Goal: Task Accomplishment & Management: Use online tool/utility

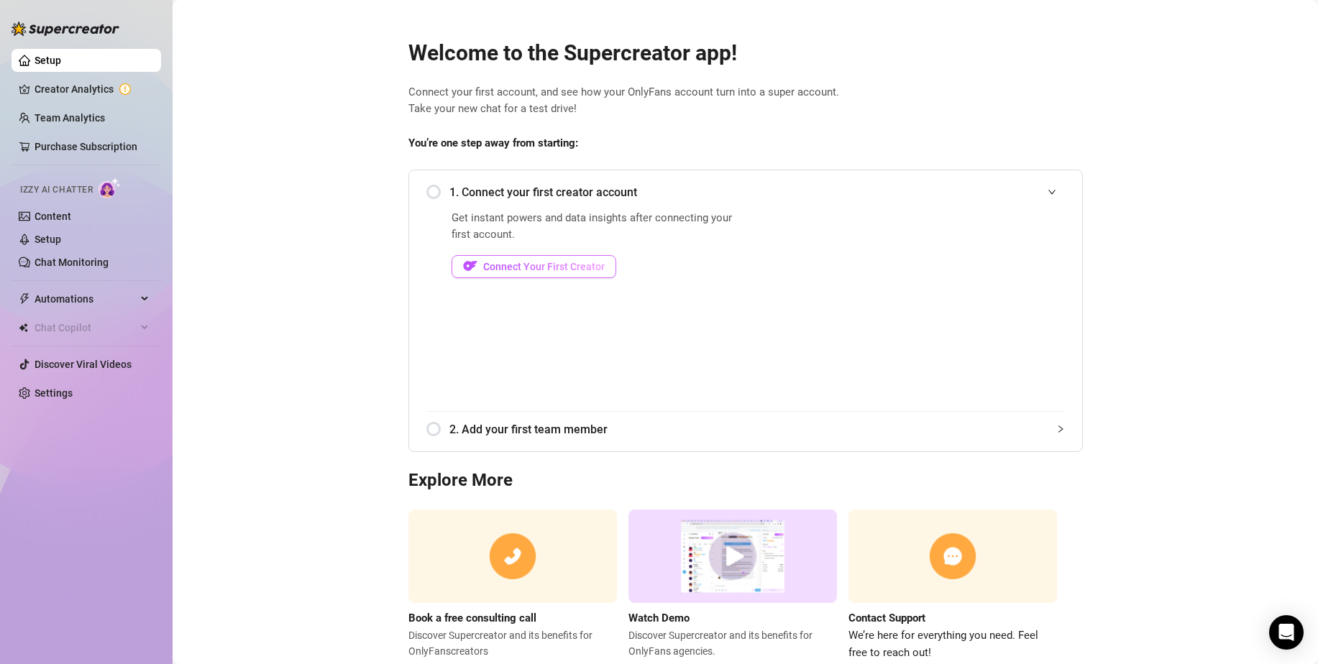
click at [528, 275] on button "Connect Your First Creator" at bounding box center [534, 266] width 165 height 23
click at [557, 267] on span "Connect Your First Creator" at bounding box center [544, 267] width 122 height 12
click at [572, 264] on span "Connect Your First Creator" at bounding box center [544, 267] width 122 height 12
click at [554, 259] on button "Connect Your First Creator" at bounding box center [534, 266] width 165 height 23
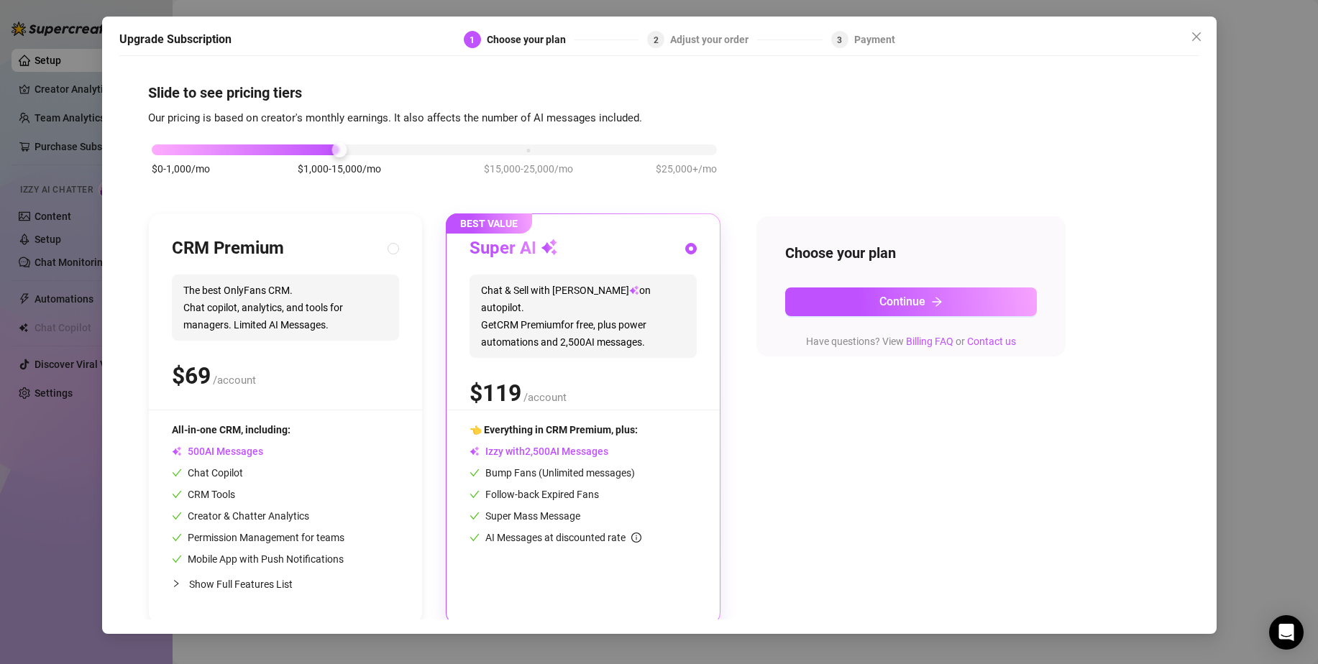
scroll to position [6, 0]
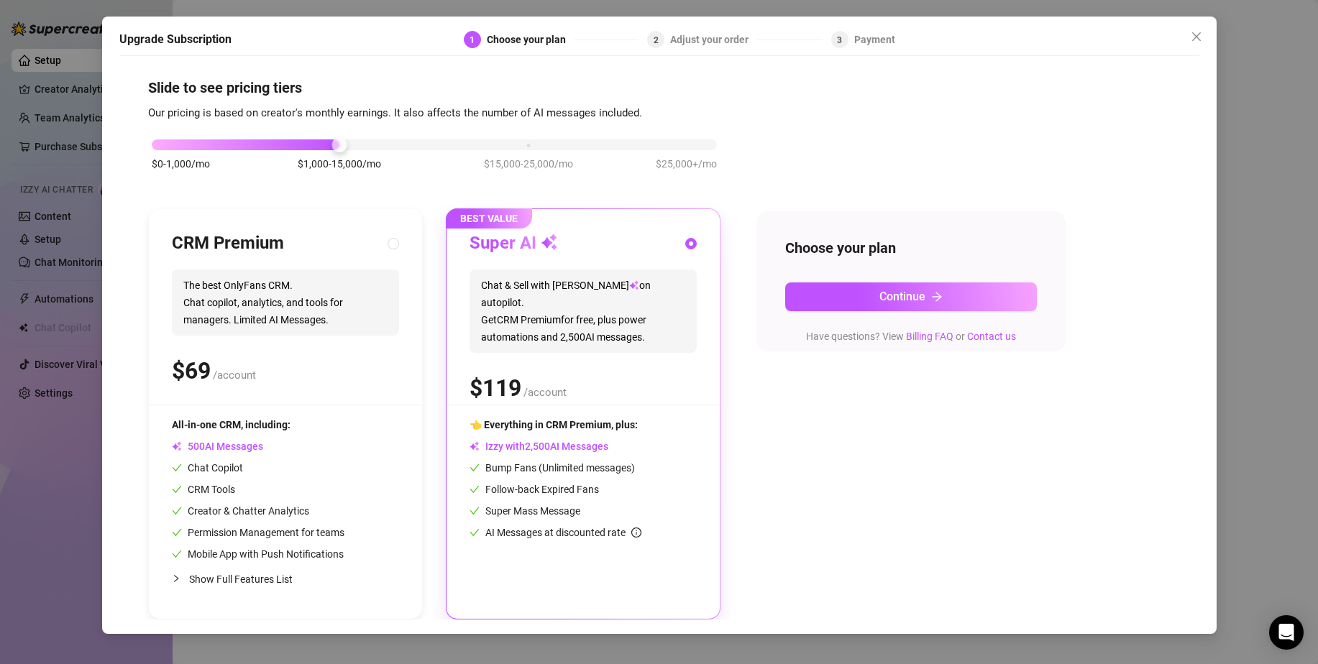
click at [291, 225] on div "CRM Premium The best OnlyFans CRM. Chat copilot, analytics, and tools for manag…" at bounding box center [285, 414] width 273 height 410
radio input "true"
radio input "false"
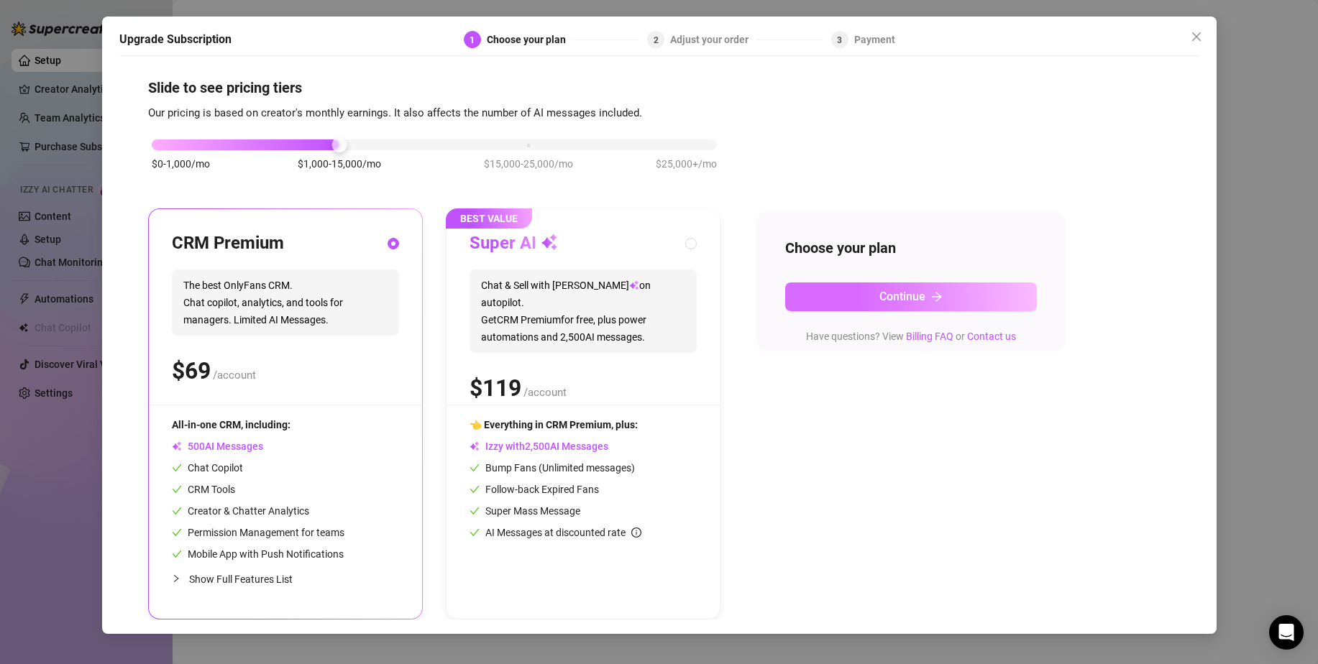
click at [871, 296] on button "Continue" at bounding box center [911, 297] width 252 height 29
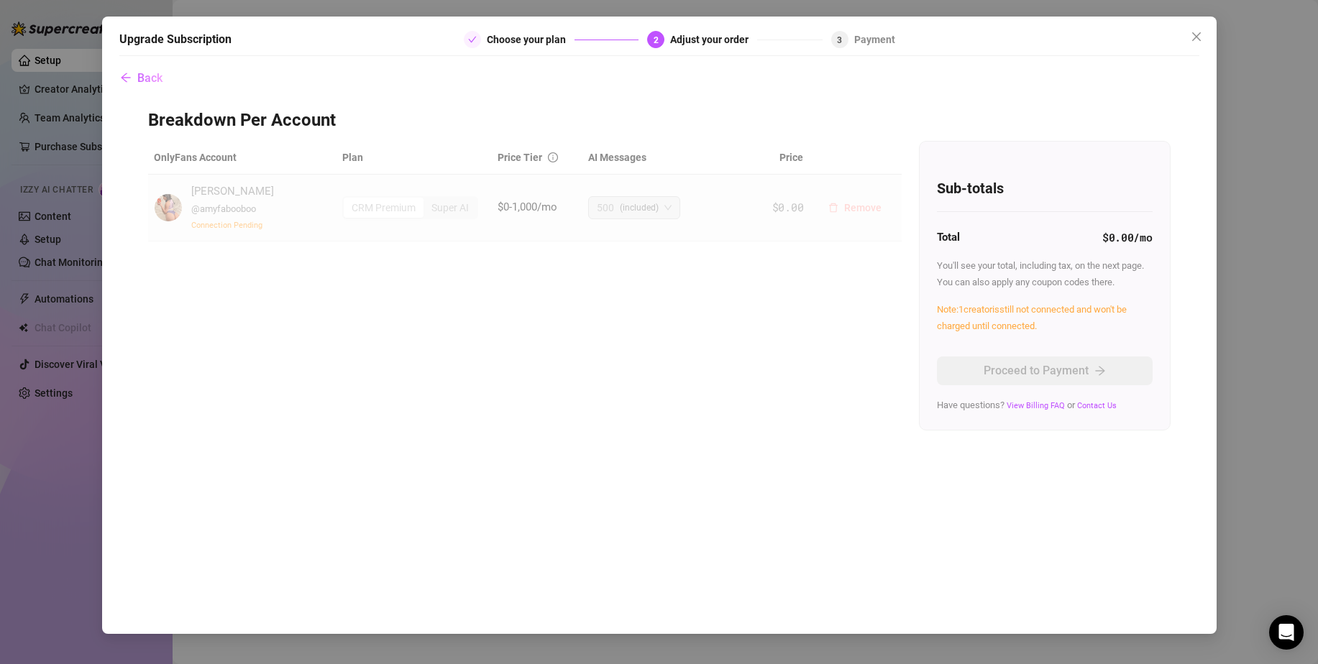
click at [855, 213] on span "Remove" at bounding box center [862, 208] width 37 height 12
click at [955, 166] on span "OK" at bounding box center [953, 171] width 14 height 12
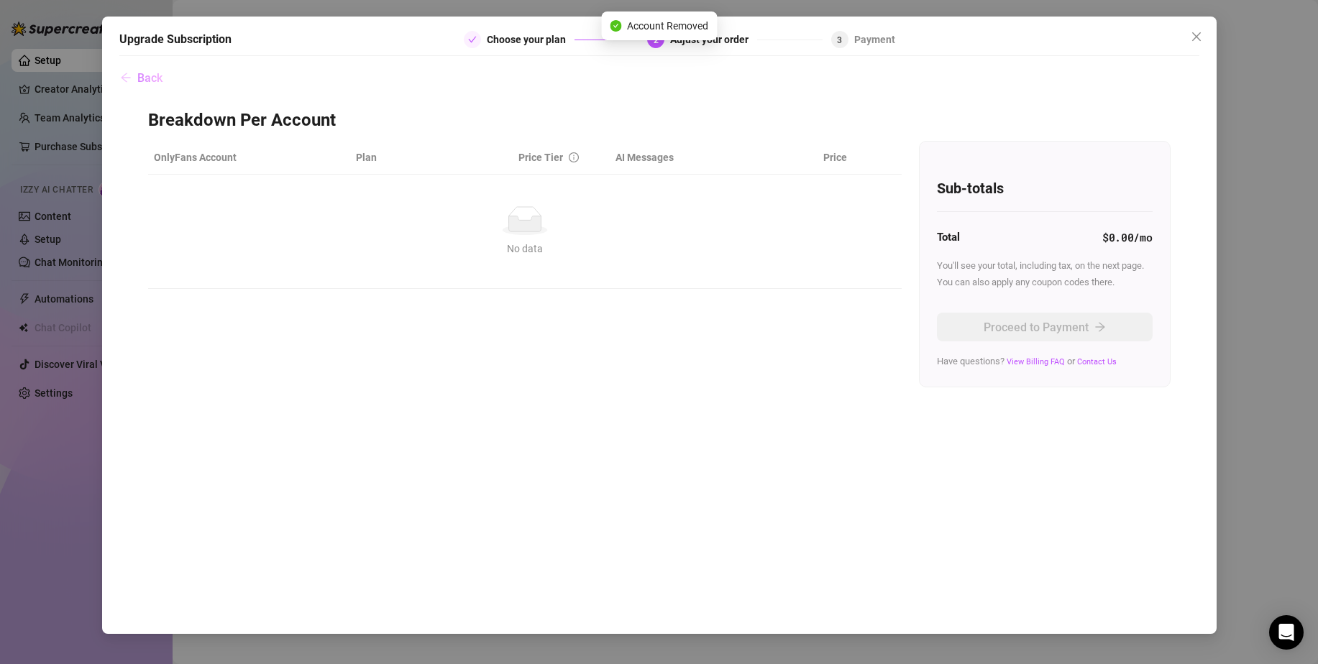
click at [157, 68] on button "Back" at bounding box center [141, 77] width 44 height 29
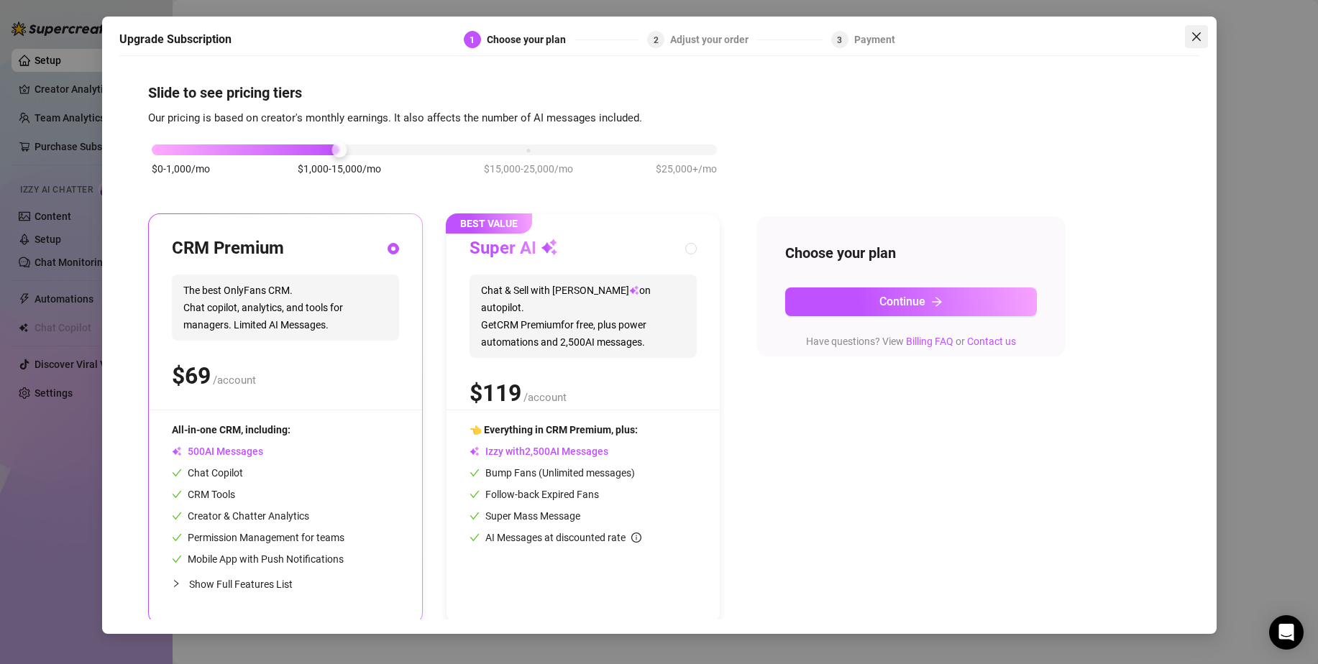
click at [1203, 37] on span "Close" at bounding box center [1196, 37] width 23 height 12
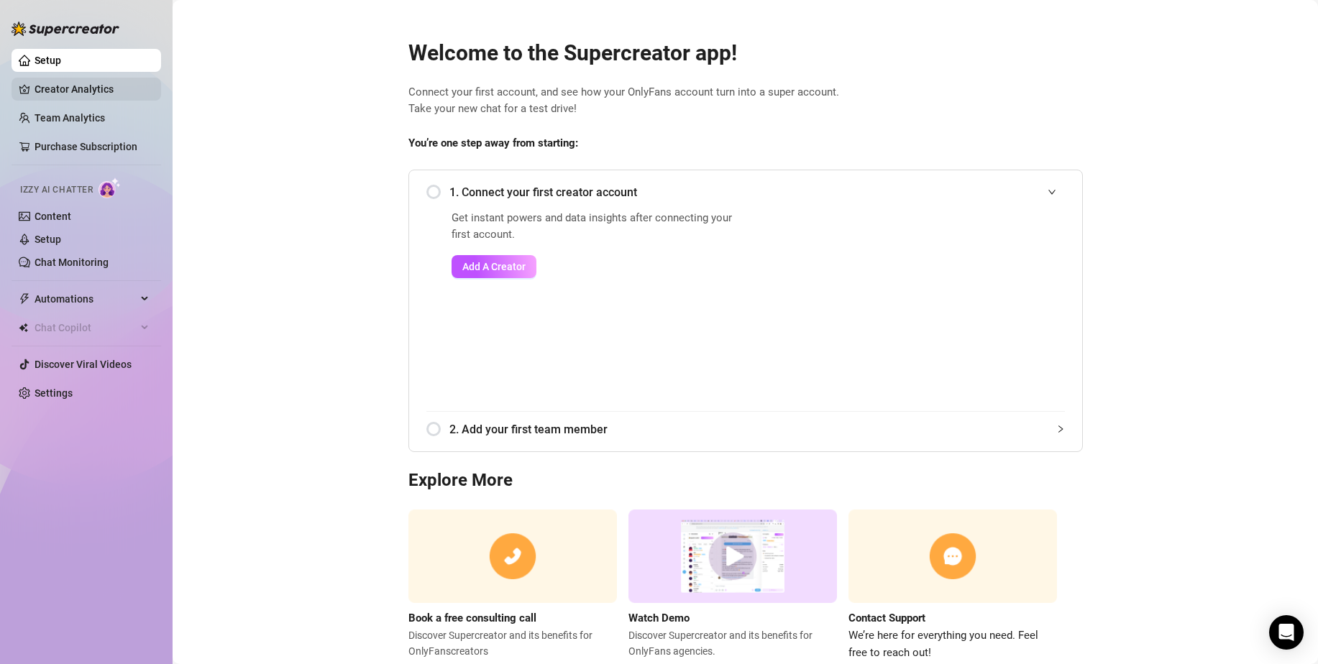
click at [91, 91] on link "Creator Analytics" at bounding box center [92, 89] width 115 height 23
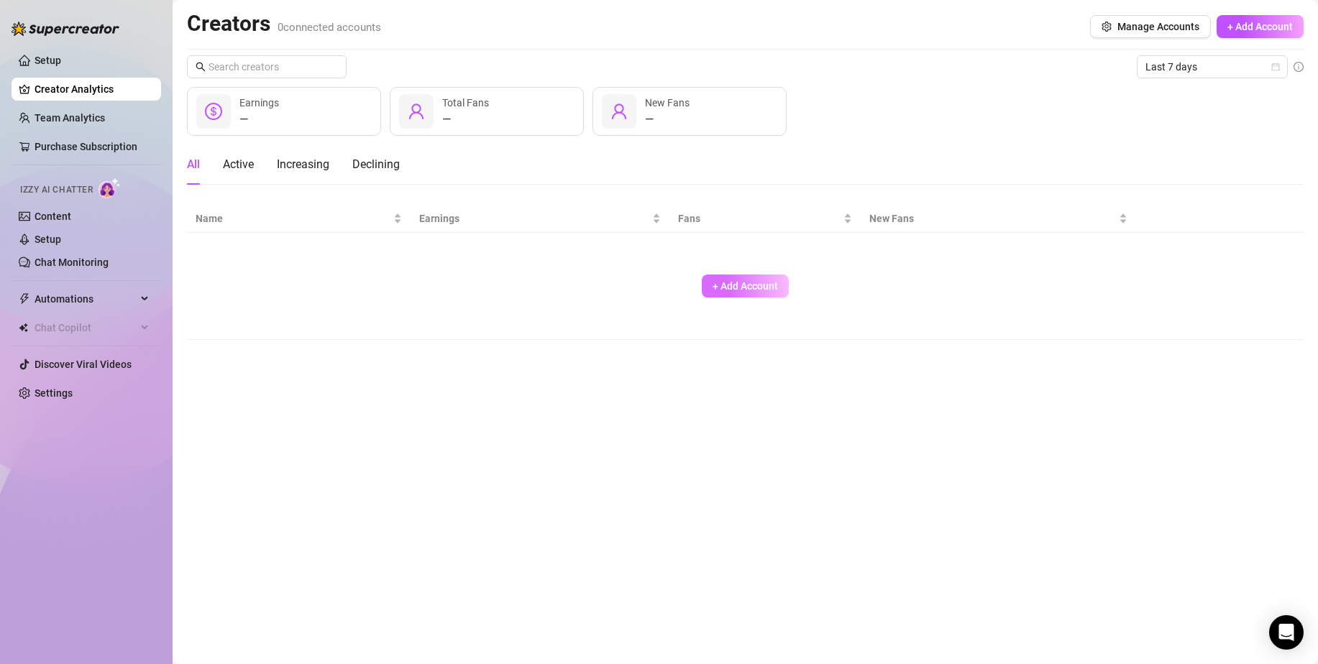
click at [748, 282] on span "+ Add Account" at bounding box center [745, 286] width 65 height 12
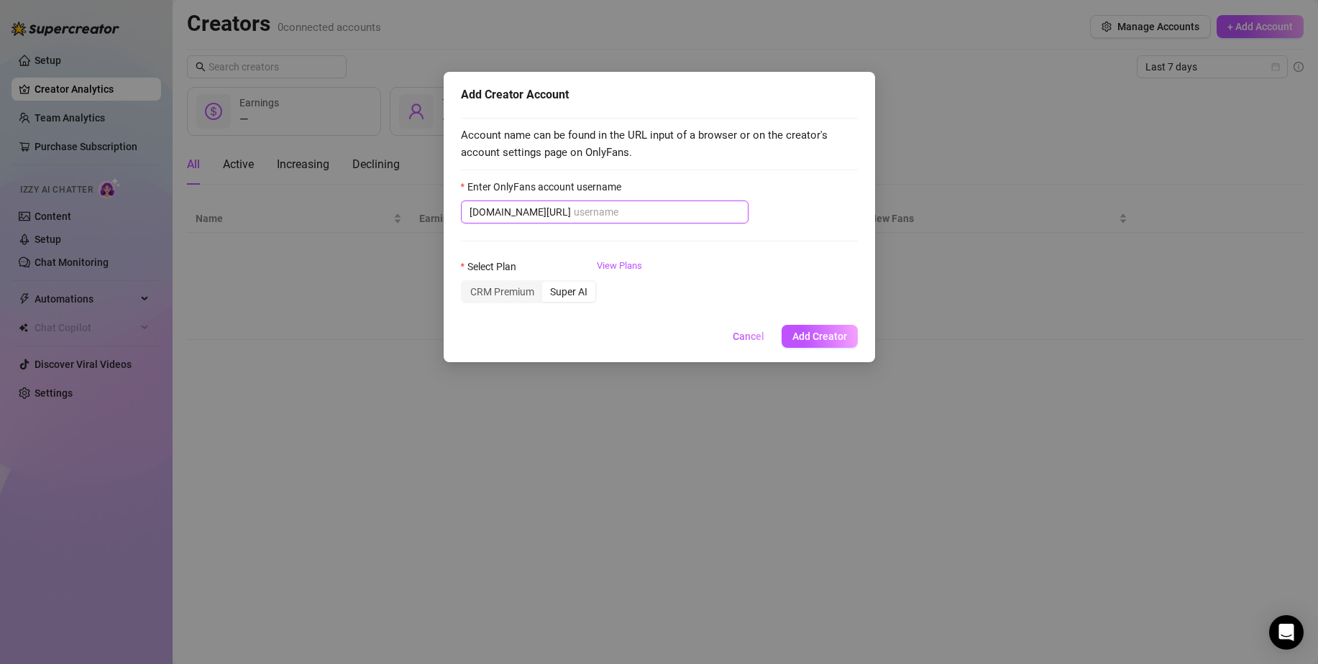
click at [605, 215] on input "Enter OnlyFans account username" at bounding box center [657, 212] width 166 height 16
paste input "amyfabooboo"
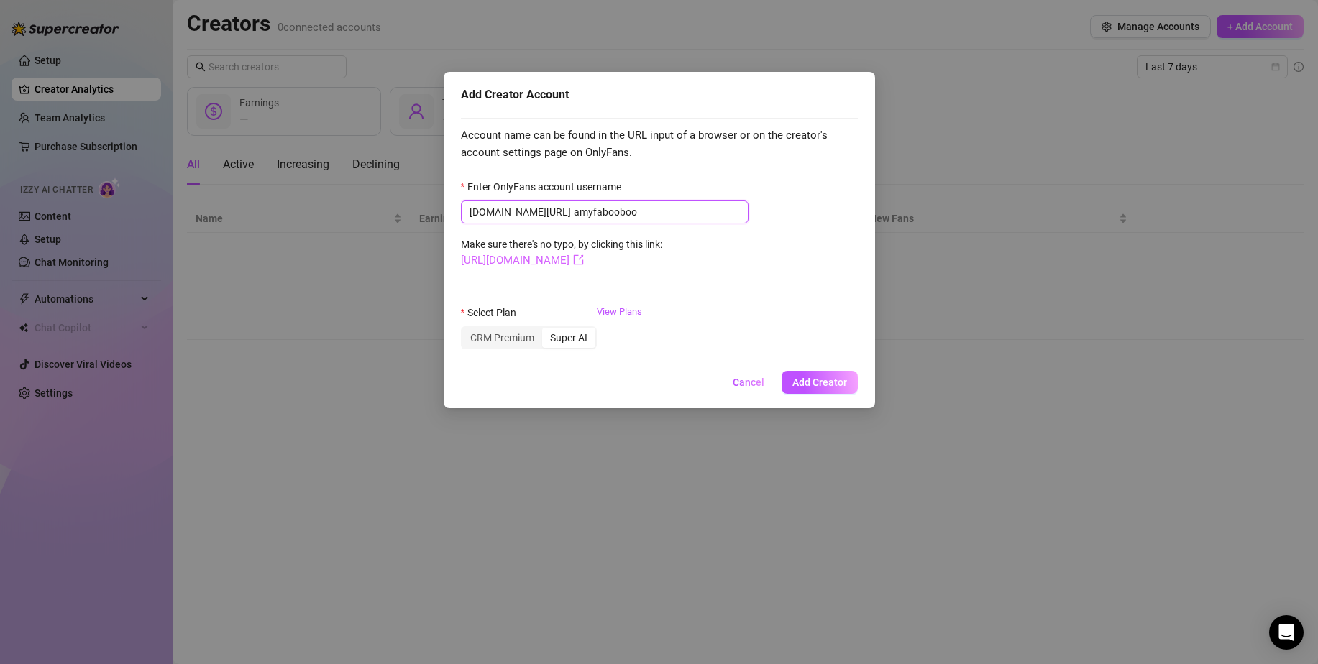
type input "amyfabooboo"
click at [553, 261] on link "[URL][DOMAIN_NAME]" at bounding box center [522, 260] width 123 height 13
click at [497, 340] on div "CRM Premium" at bounding box center [502, 338] width 80 height 20
click at [466, 330] on input "CRM Premium" at bounding box center [466, 330] width 0 height 0
click at [822, 387] on span "Add Creator" at bounding box center [819, 383] width 55 height 12
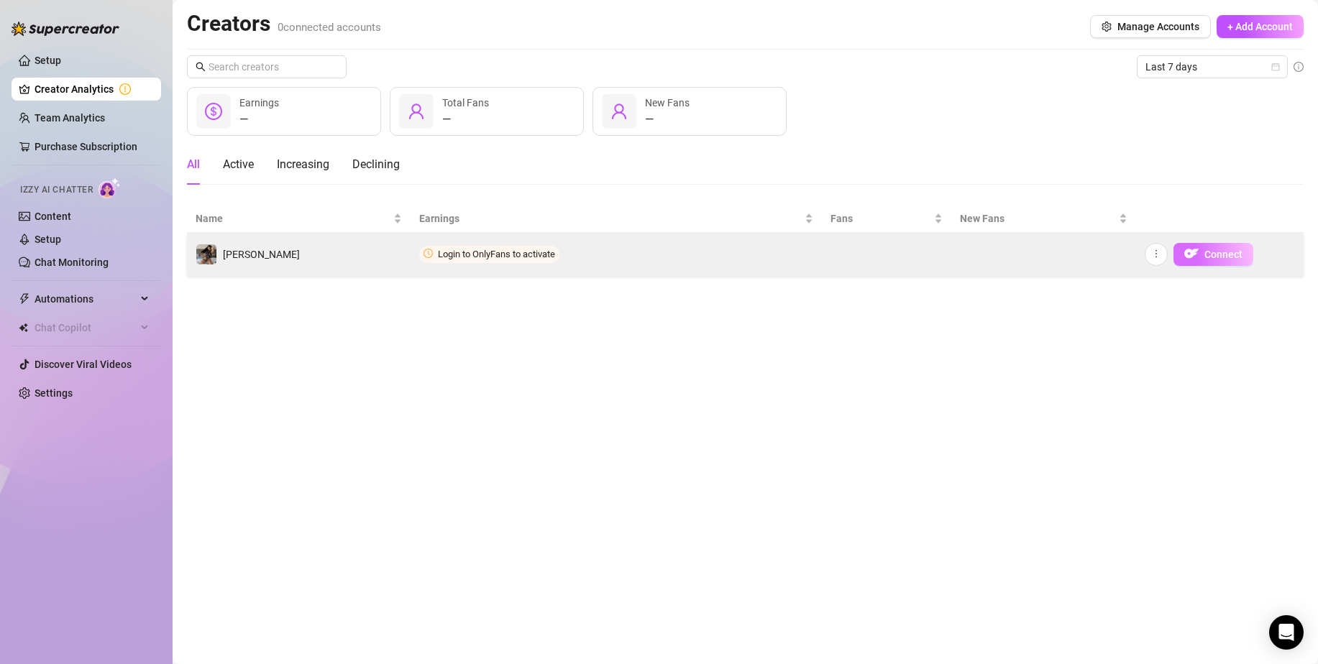
click at [1217, 250] on span "Connect" at bounding box center [1223, 255] width 38 height 12
